Goal: Task Accomplishment & Management: Use online tool/utility

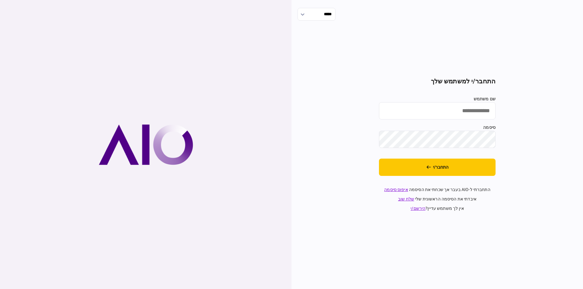
click at [477, 114] on input "שם משתמש" at bounding box center [437, 110] width 117 height 17
type input "**********"
click at [440, 167] on button "התחבר/י" at bounding box center [437, 167] width 117 height 17
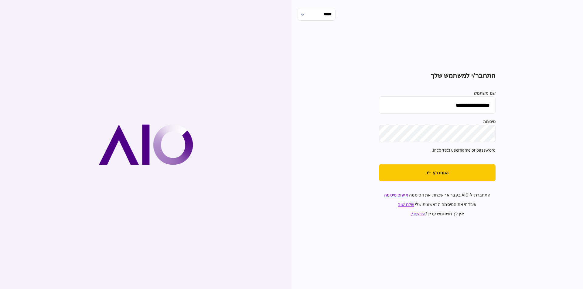
drag, startPoint x: 435, startPoint y: 101, endPoint x: 522, endPoint y: 97, distance: 87.2
click at [531, 97] on div "**********" at bounding box center [436, 144] width 291 height 289
click at [452, 103] on input "שם משתמש" at bounding box center [437, 105] width 117 height 17
type input "*********"
click at [445, 172] on button "התחבר/י" at bounding box center [437, 172] width 117 height 17
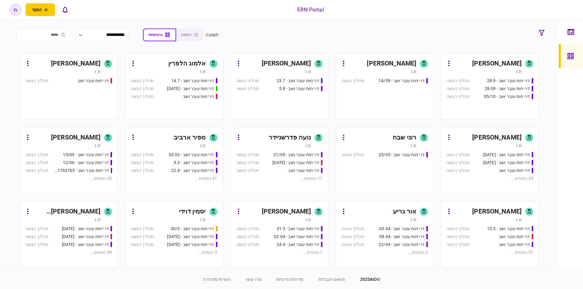
click at [415, 62] on div "[PERSON_NAME]" at bounding box center [391, 64] width 49 height 10
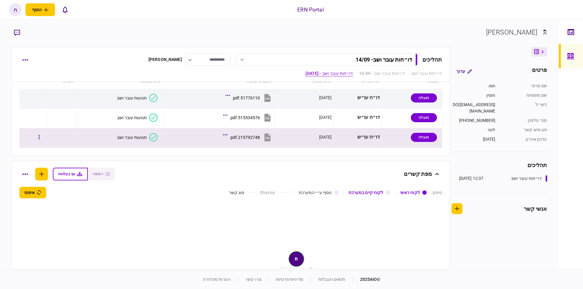
scroll to position [437, 0]
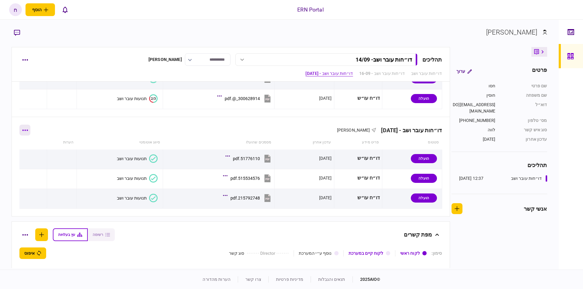
click at [30, 133] on button "button" at bounding box center [24, 130] width 11 height 11
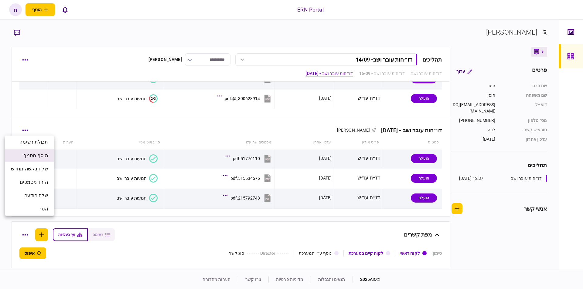
click at [44, 159] on span "הוסף מסמך" at bounding box center [36, 155] width 24 height 7
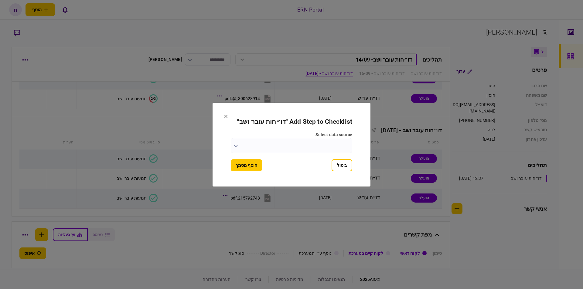
click at [291, 140] on input "select data source" at bounding box center [291, 145] width 121 height 15
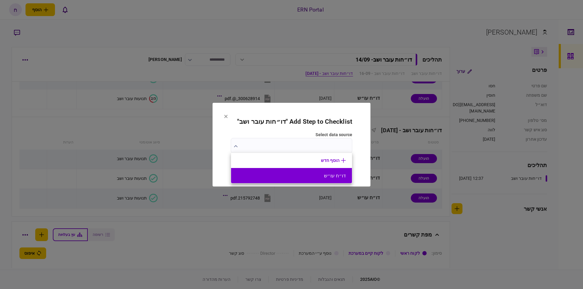
click at [301, 174] on button "דו״ח עו״ש" at bounding box center [291, 176] width 109 height 6
type input "*********"
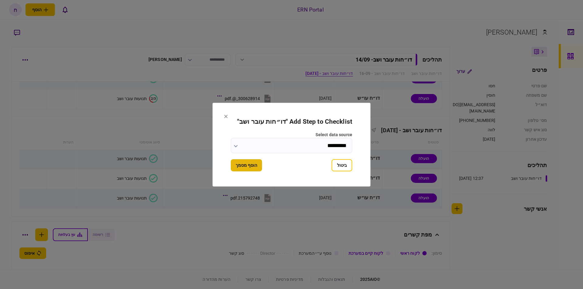
click at [256, 167] on button "הוסף מסמך" at bounding box center [246, 165] width 31 height 12
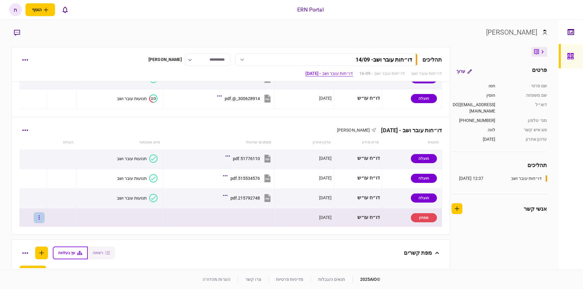
click at [45, 222] on button "button" at bounding box center [39, 218] width 11 height 11
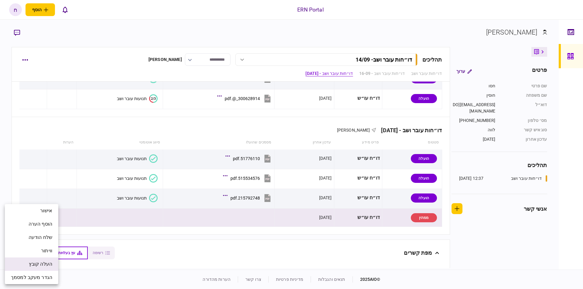
click at [43, 264] on span "העלה קובץ" at bounding box center [40, 264] width 23 height 7
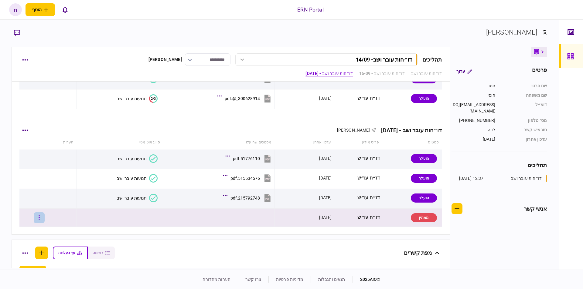
click at [43, 220] on button "button" at bounding box center [39, 218] width 11 height 11
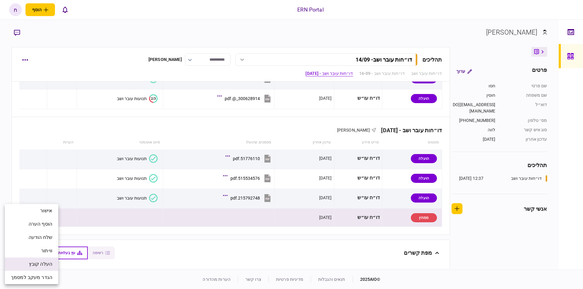
click at [45, 266] on span "העלה קובץ" at bounding box center [40, 264] width 23 height 7
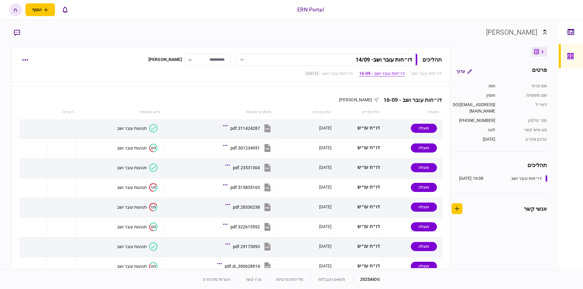
scroll to position [148, 0]
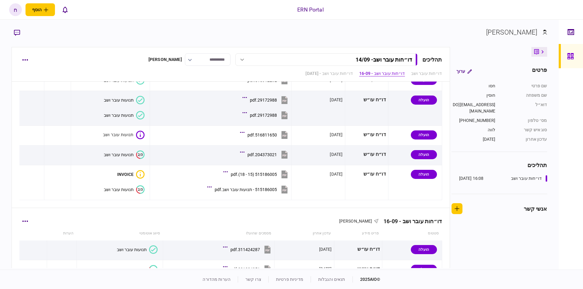
click at [437, 220] on div "דו״חות עובר ושב - 16-09" at bounding box center [410, 221] width 63 height 6
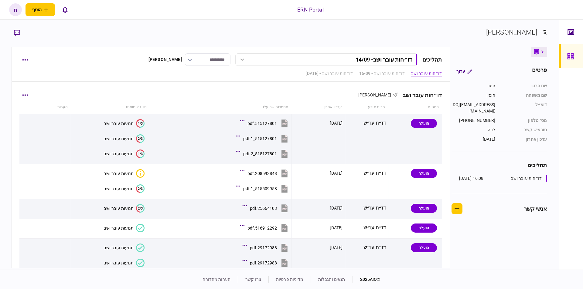
drag, startPoint x: 420, startPoint y: 92, endPoint x: 442, endPoint y: 90, distance: 21.9
click at [428, 92] on div "דו״חות עובר ושב" at bounding box center [420, 95] width 44 height 6
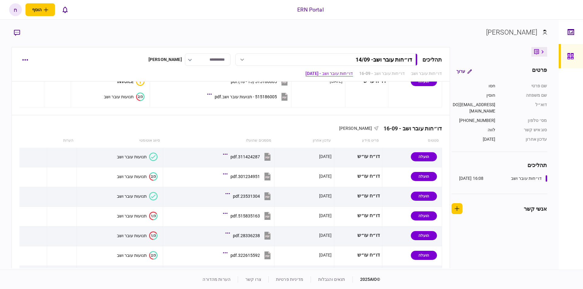
scroll to position [413, 0]
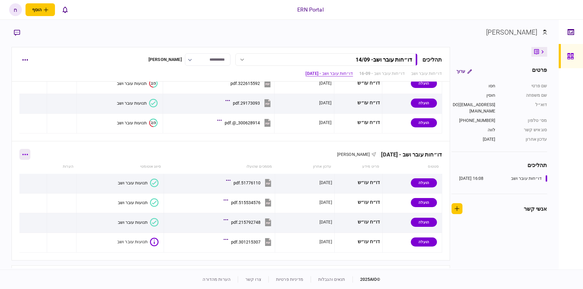
click at [29, 153] on button "button" at bounding box center [24, 154] width 11 height 11
click at [200, 158] on div at bounding box center [291, 144] width 583 height 289
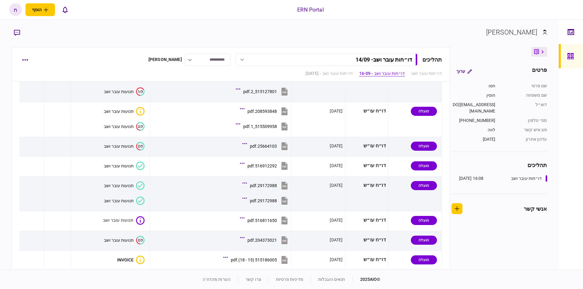
scroll to position [0, 0]
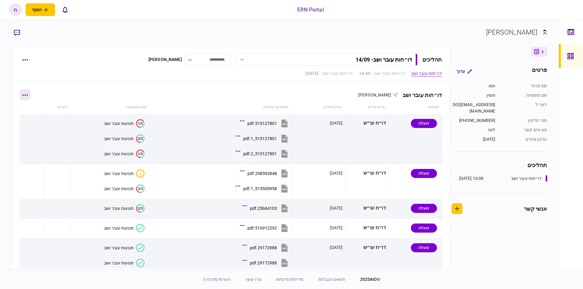
click at [28, 95] on icon "button" at bounding box center [25, 95] width 6 height 2
click at [182, 90] on div at bounding box center [291, 144] width 583 height 289
click at [24, 67] on div "**********" at bounding box center [231, 64] width 438 height 35
click at [24, 61] on button "button" at bounding box center [24, 59] width 11 height 11
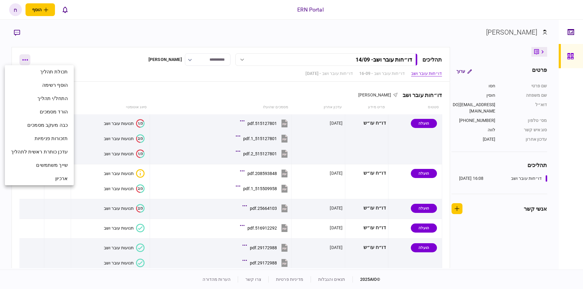
click at [24, 61] on div at bounding box center [291, 144] width 583 height 289
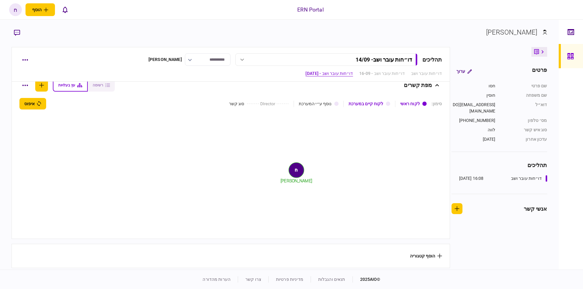
scroll to position [518, 0]
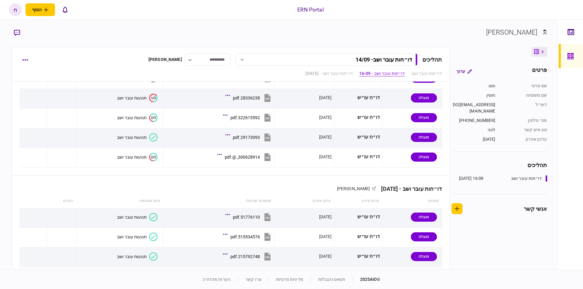
scroll to position [482, 0]
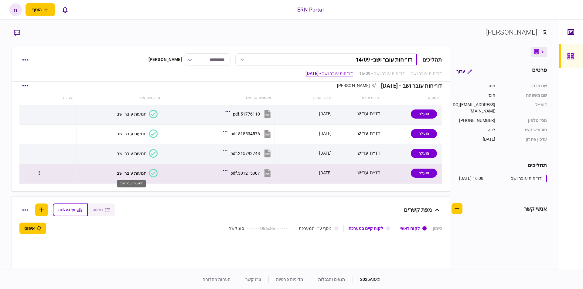
click at [135, 171] on div "תנועות עובר ושב" at bounding box center [132, 173] width 30 height 5
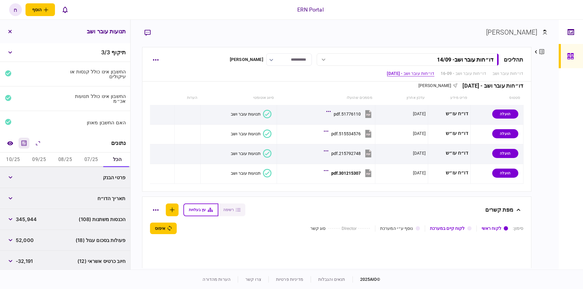
click at [26, 142] on icon "מחשבון" at bounding box center [23, 143] width 7 height 7
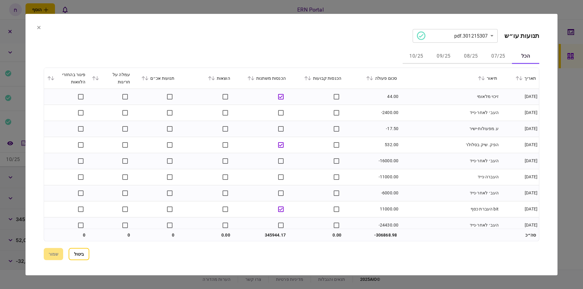
click at [469, 50] on button "08/25" at bounding box center [470, 56] width 27 height 15
click at [75, 255] on button "ביטול" at bounding box center [79, 254] width 21 height 12
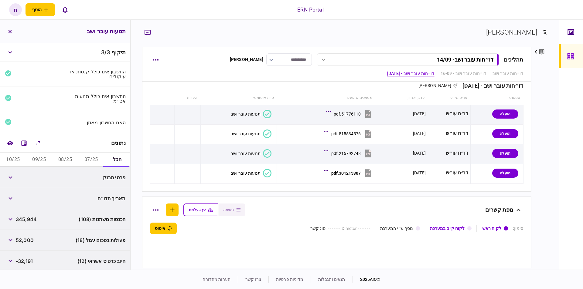
click at [79, 160] on button "07/25" at bounding box center [91, 160] width 26 height 15
click at [25, 175] on span "118,575" at bounding box center [25, 177] width 18 height 7
copy span "118,575"
click at [65, 154] on button "08/25" at bounding box center [65, 160] width 26 height 15
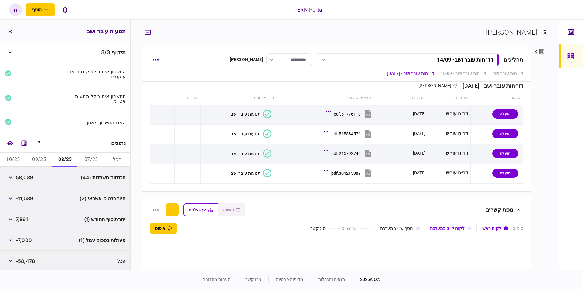
click at [26, 176] on span "58,089" at bounding box center [24, 177] width 17 height 7
copy span "58,089"
click at [39, 158] on button "09/25" at bounding box center [39, 160] width 26 height 15
click at [29, 176] on span "150,519" at bounding box center [25, 177] width 19 height 7
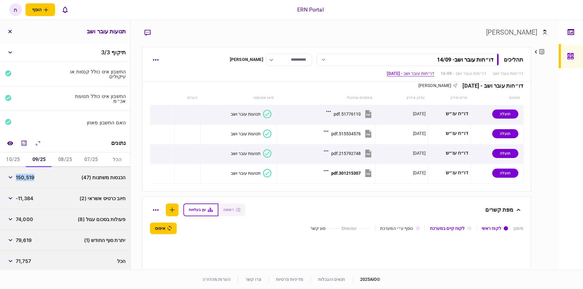
click at [29, 176] on span "150,519" at bounding box center [25, 177] width 19 height 7
copy span "150,519"
click at [17, 158] on button "10/25" at bounding box center [13, 160] width 26 height 15
click at [29, 179] on span "18,759" at bounding box center [24, 177] width 16 height 7
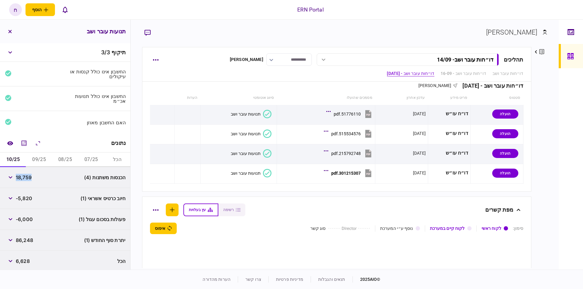
copy span "18,759"
click at [24, 237] on span "86,248" at bounding box center [24, 240] width 17 height 7
click at [24, 238] on span "86,248" at bounding box center [24, 240] width 17 height 7
copy span "86,248"
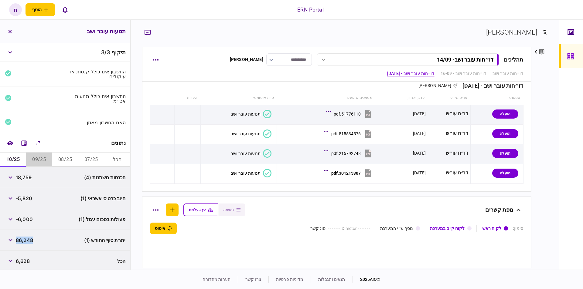
click at [34, 161] on button "09/25" at bounding box center [39, 160] width 26 height 15
click at [33, 199] on span "-11,384" at bounding box center [25, 198] width 18 height 7
click at [11, 196] on button "button" at bounding box center [10, 198] width 11 height 11
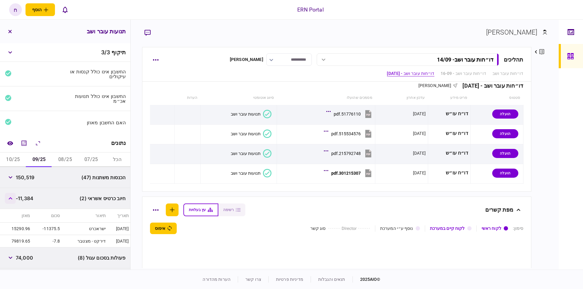
click at [11, 196] on button "button" at bounding box center [10, 198] width 11 height 11
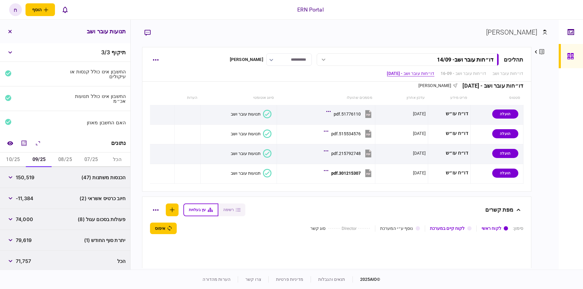
click at [28, 242] on span "79,619" at bounding box center [24, 240] width 16 height 7
copy span "79,619"
click at [63, 158] on button "08/25" at bounding box center [65, 160] width 26 height 15
click at [28, 261] on span "-58,478" at bounding box center [25, 261] width 19 height 7
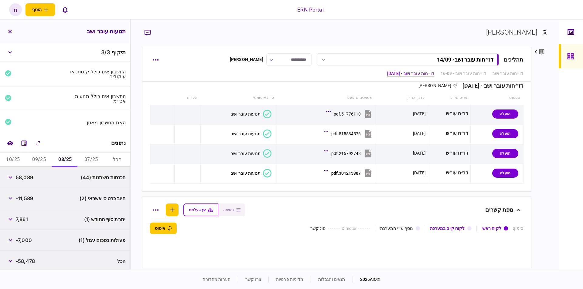
scroll to position [1, 0]
click at [24, 215] on span "7,861" at bounding box center [22, 218] width 12 height 7
copy span "7,861"
click at [90, 158] on button "07/25" at bounding box center [91, 159] width 26 height 15
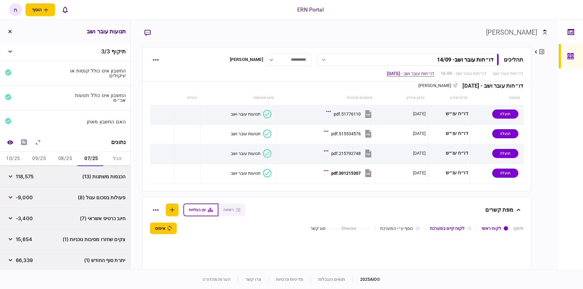
click at [27, 259] on span "66,339" at bounding box center [24, 260] width 17 height 7
copy div "66,339"
click at [15, 238] on button "button" at bounding box center [10, 239] width 11 height 11
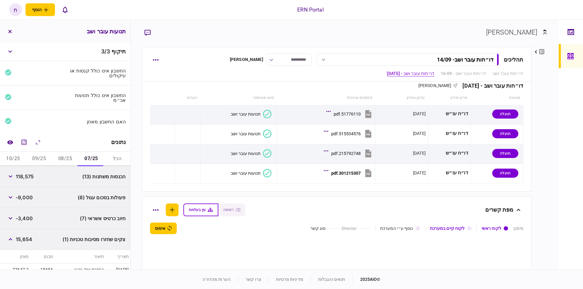
scroll to position [48, 0]
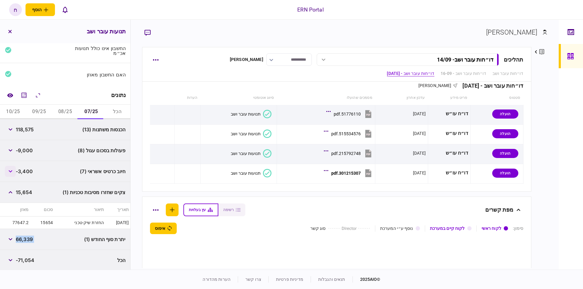
click at [12, 172] on button "button" at bounding box center [10, 171] width 11 height 11
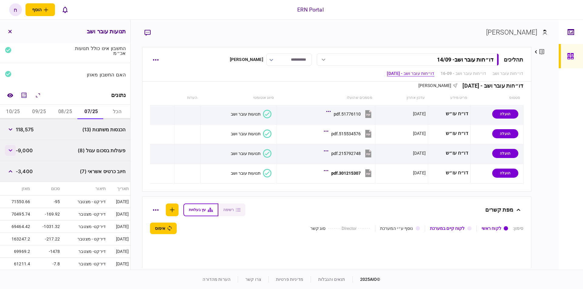
click at [9, 149] on button "button" at bounding box center [10, 150] width 11 height 11
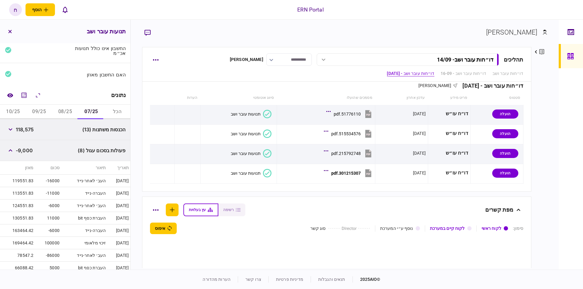
scroll to position [117, 0]
